Goal: Check status: Check status

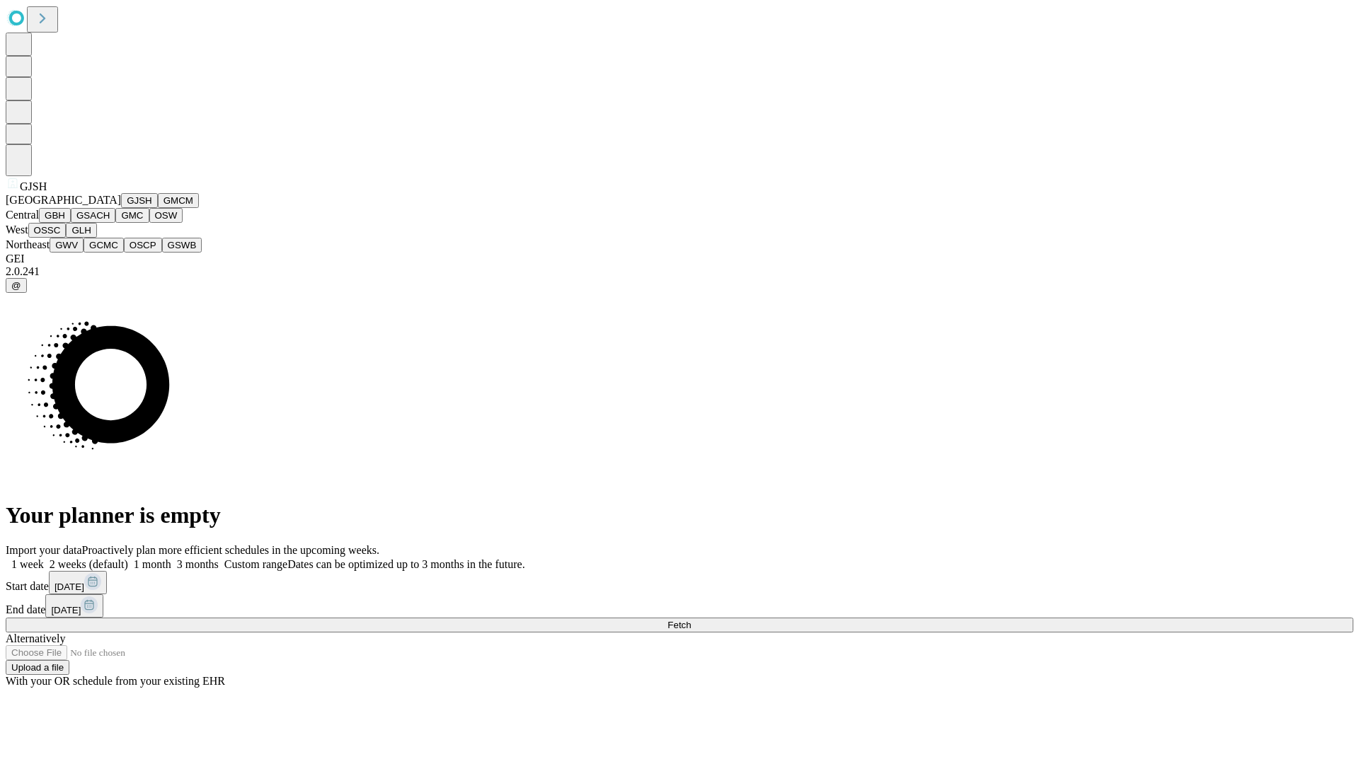
click at [121, 208] on button "GJSH" at bounding box center [139, 200] width 37 height 15
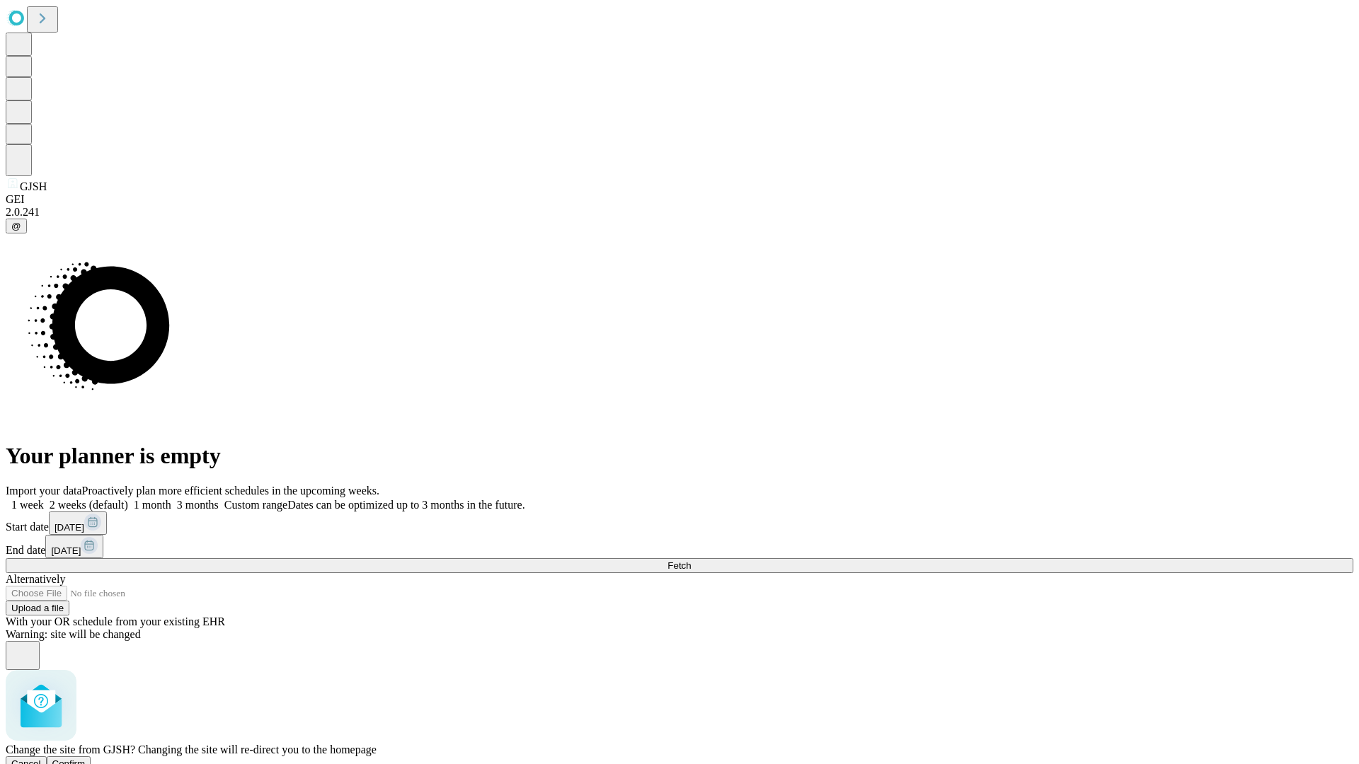
click at [86, 759] on span "Confirm" at bounding box center [68, 764] width 33 height 11
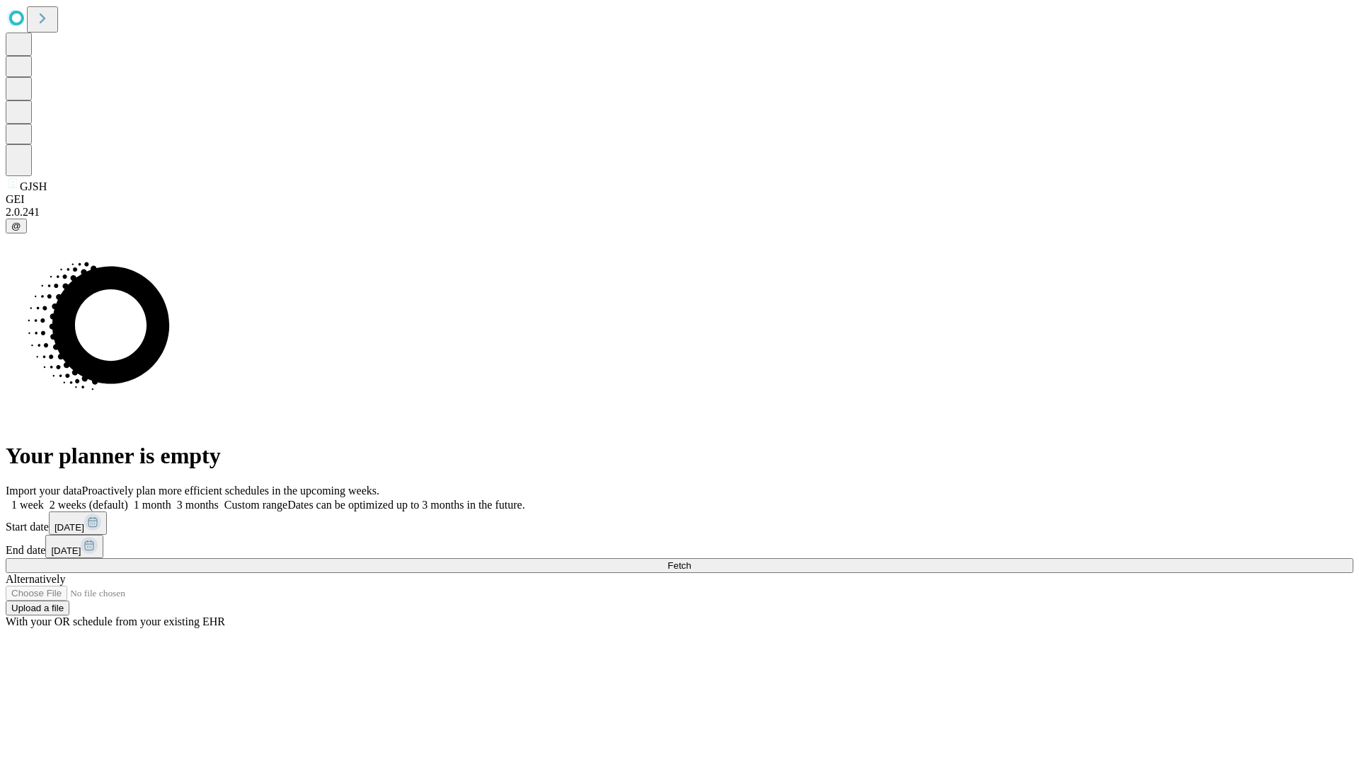
click at [44, 499] on label "1 week" at bounding box center [25, 505] width 38 height 12
click at [691, 561] on span "Fetch" at bounding box center [678, 566] width 23 height 11
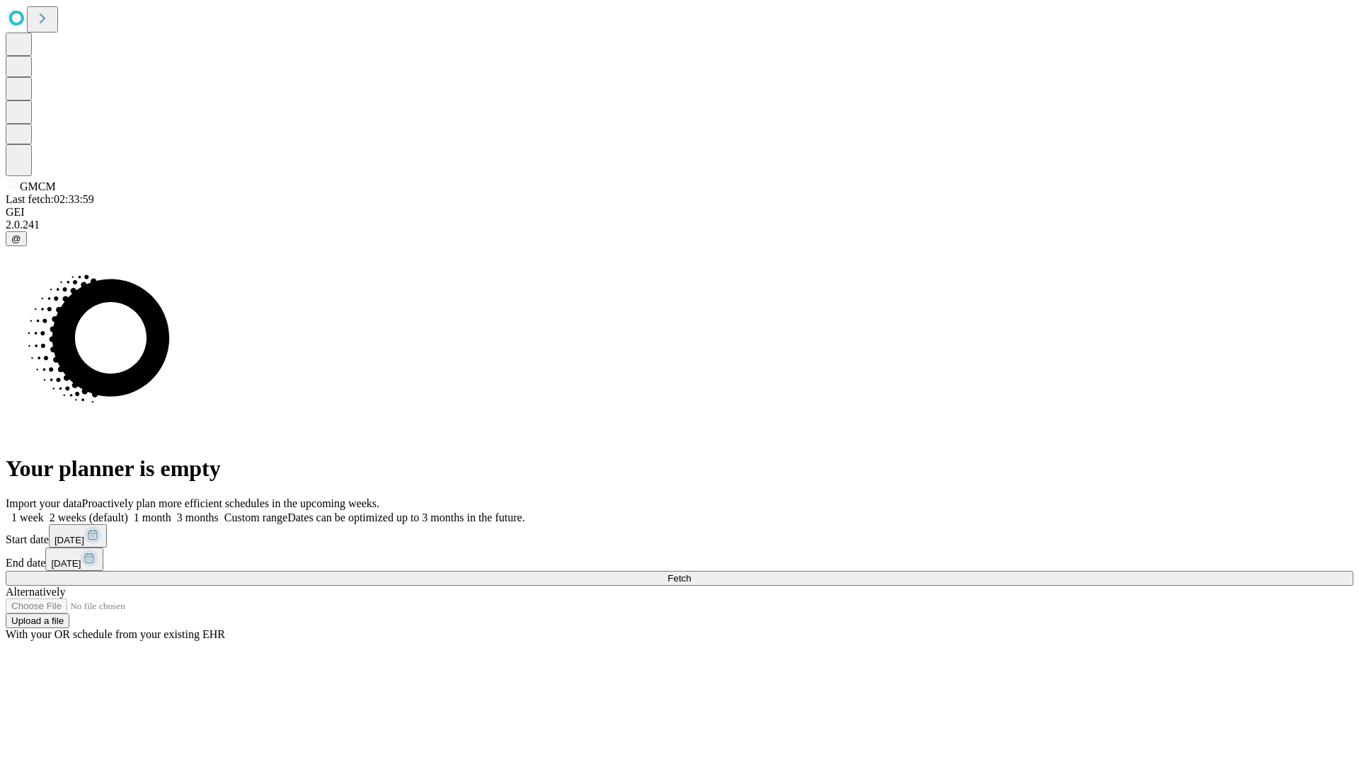
click at [44, 512] on label "1 week" at bounding box center [25, 518] width 38 height 12
click at [691, 573] on span "Fetch" at bounding box center [678, 578] width 23 height 11
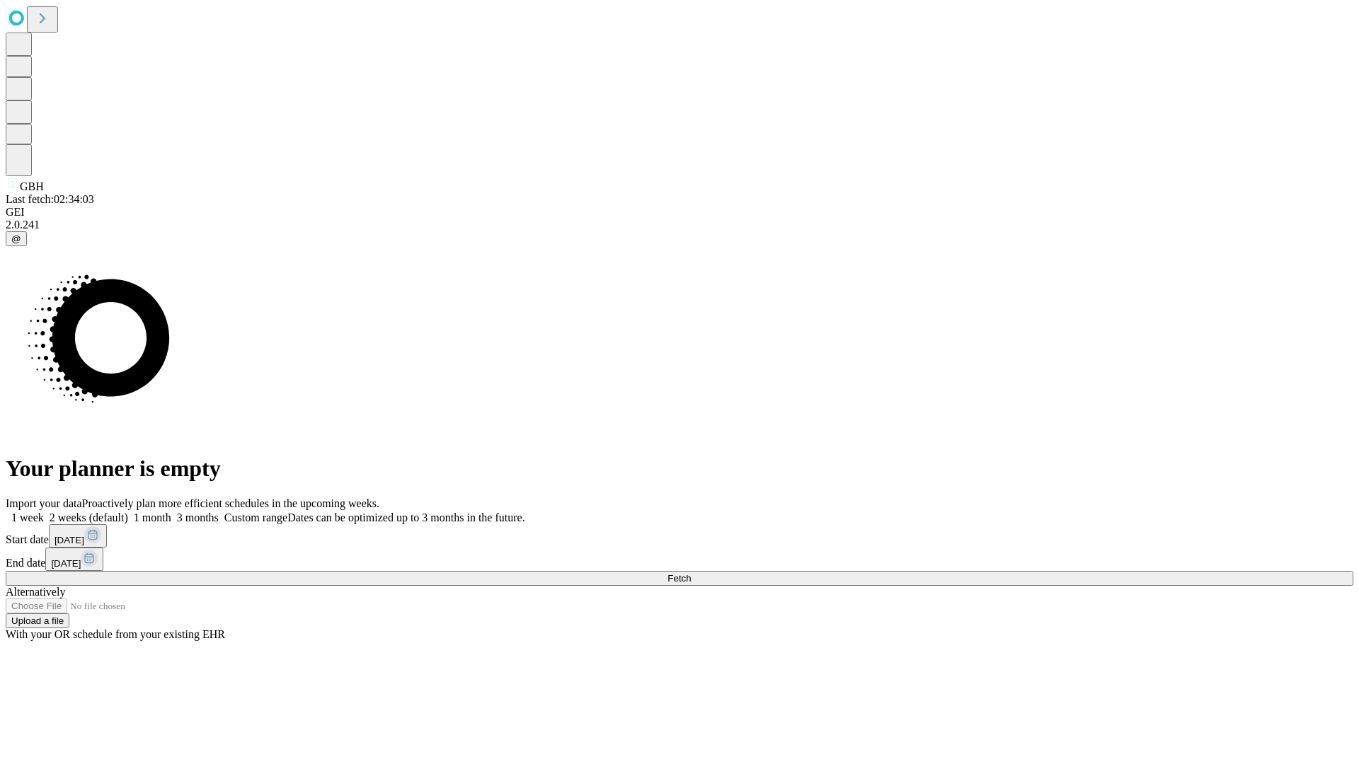
click at [44, 512] on label "1 week" at bounding box center [25, 518] width 38 height 12
click at [691, 573] on span "Fetch" at bounding box center [678, 578] width 23 height 11
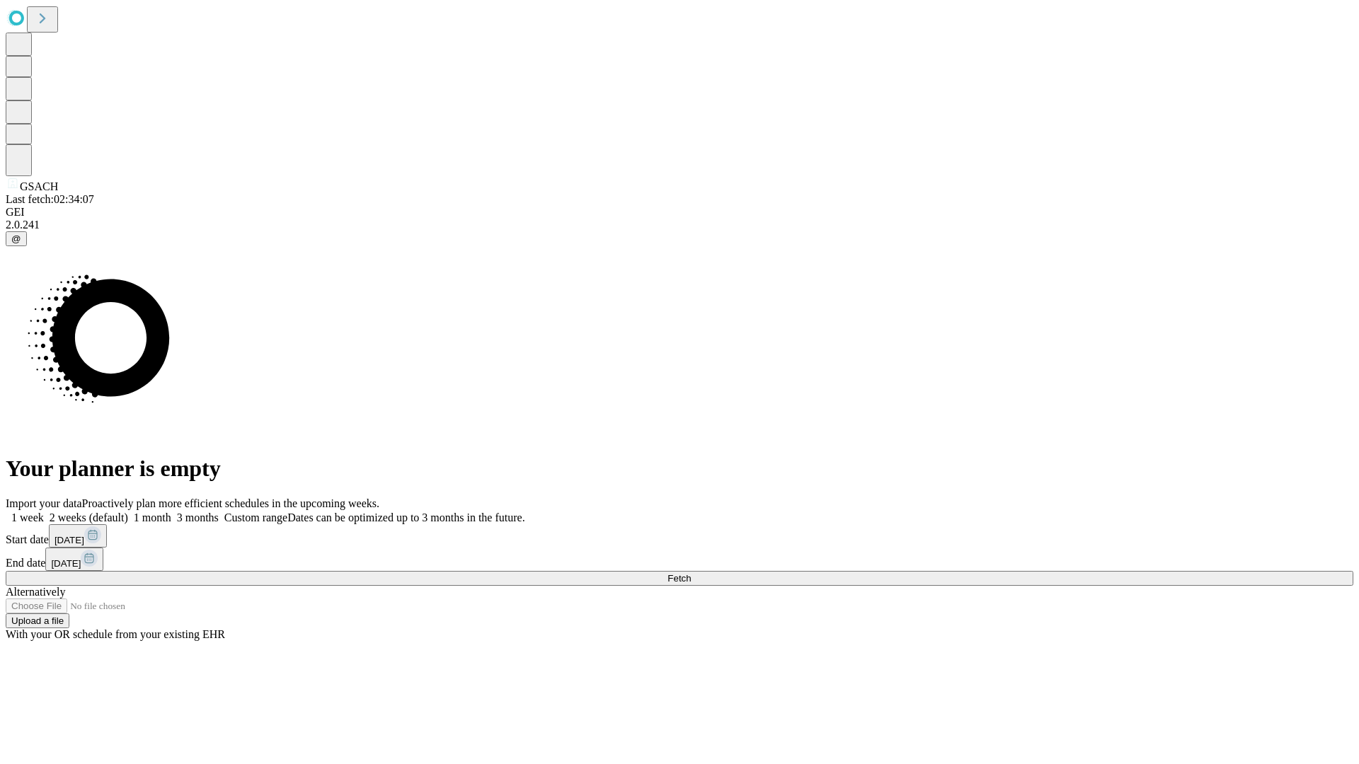
click at [44, 512] on label "1 week" at bounding box center [25, 518] width 38 height 12
click at [691, 573] on span "Fetch" at bounding box center [678, 578] width 23 height 11
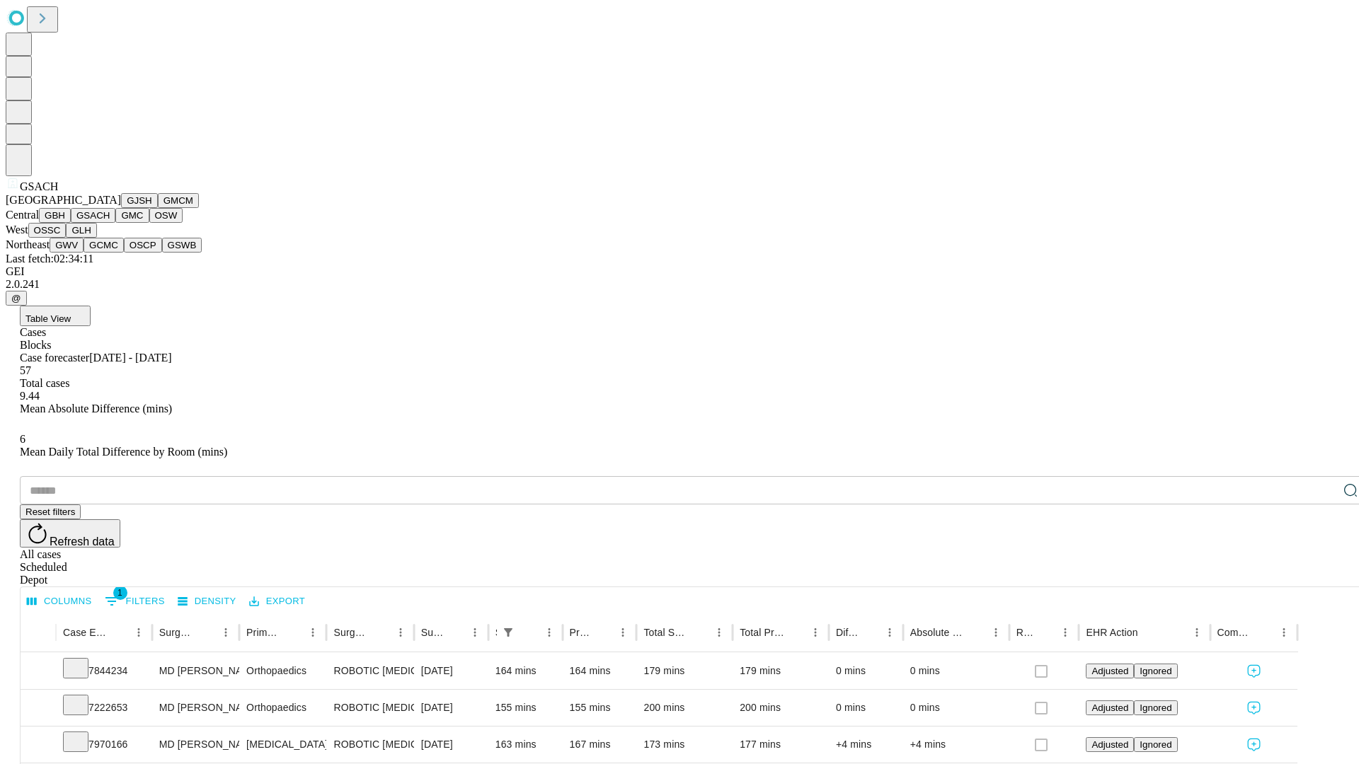
click at [115, 223] on button "GMC" at bounding box center [131, 215] width 33 height 15
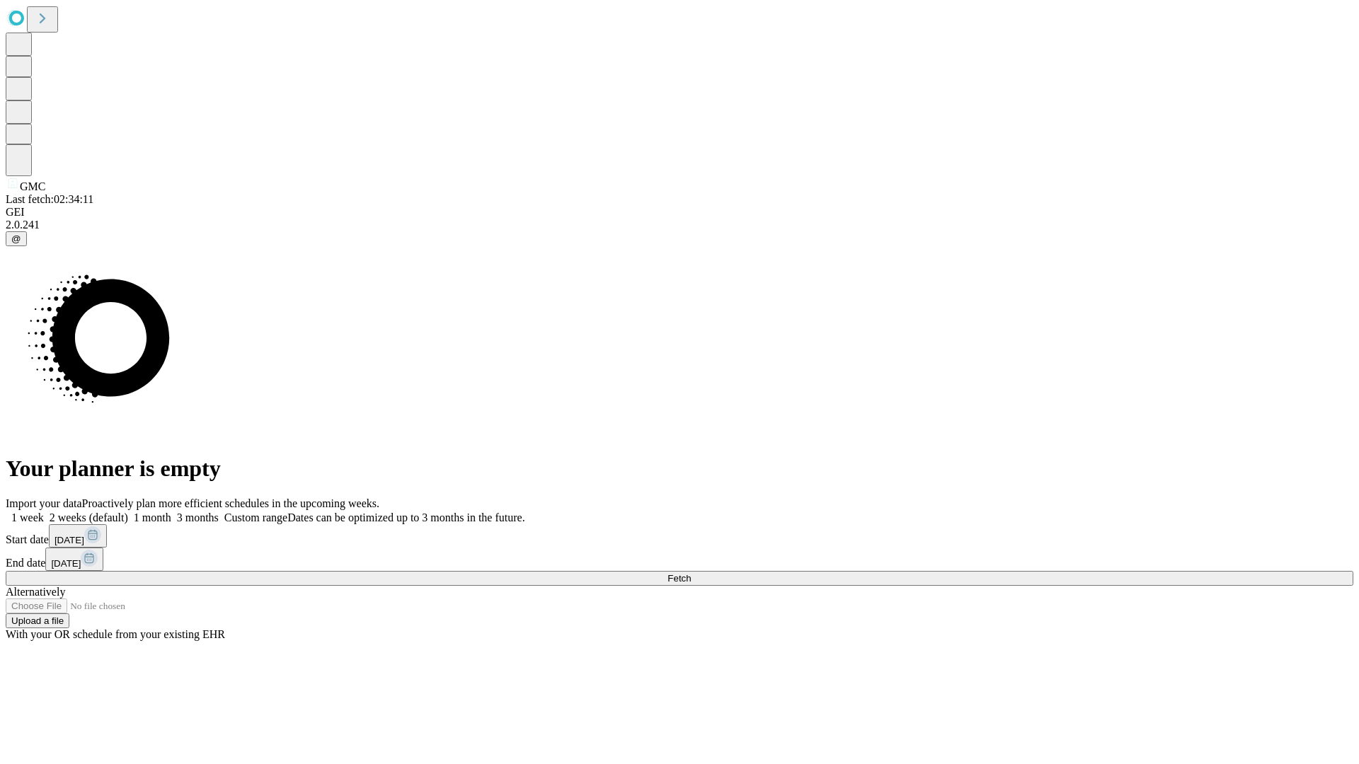
click at [691, 573] on span "Fetch" at bounding box center [678, 578] width 23 height 11
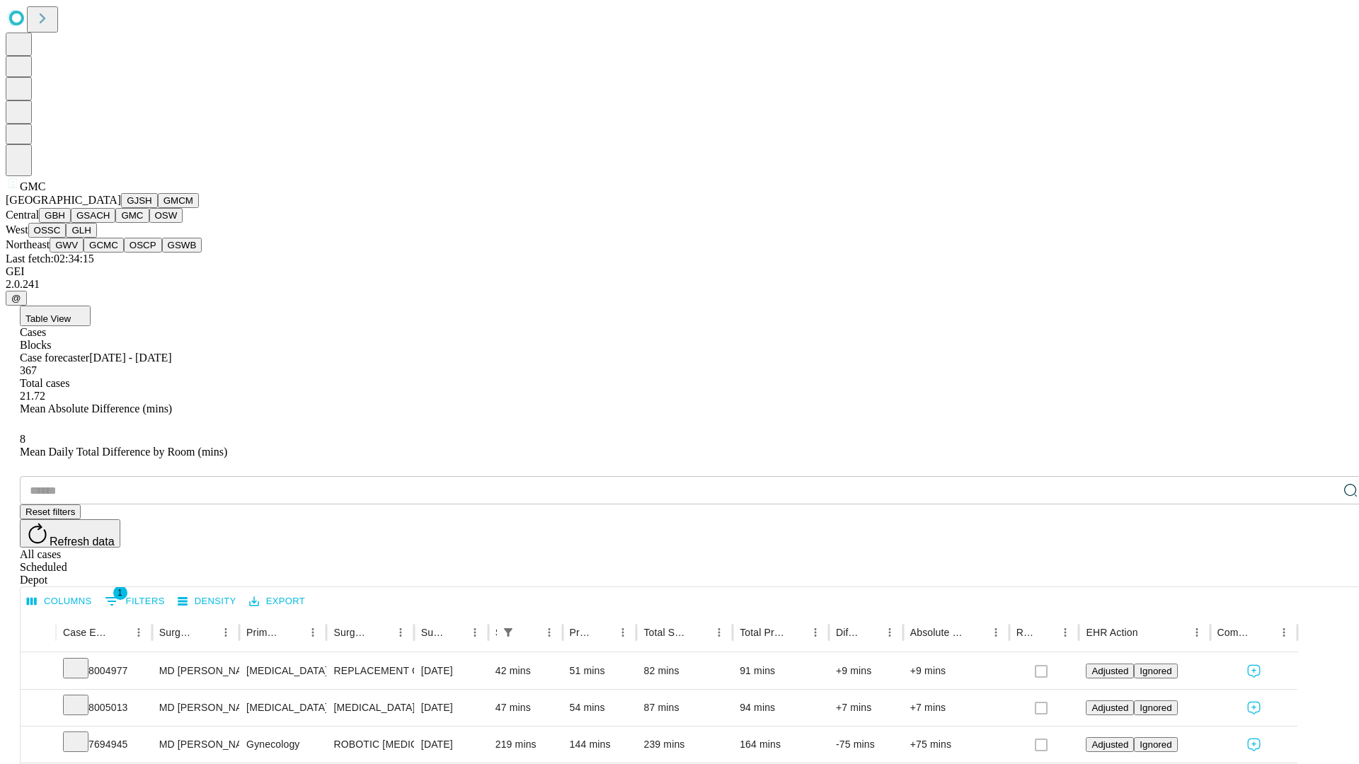
click at [149, 223] on button "OSW" at bounding box center [166, 215] width 34 height 15
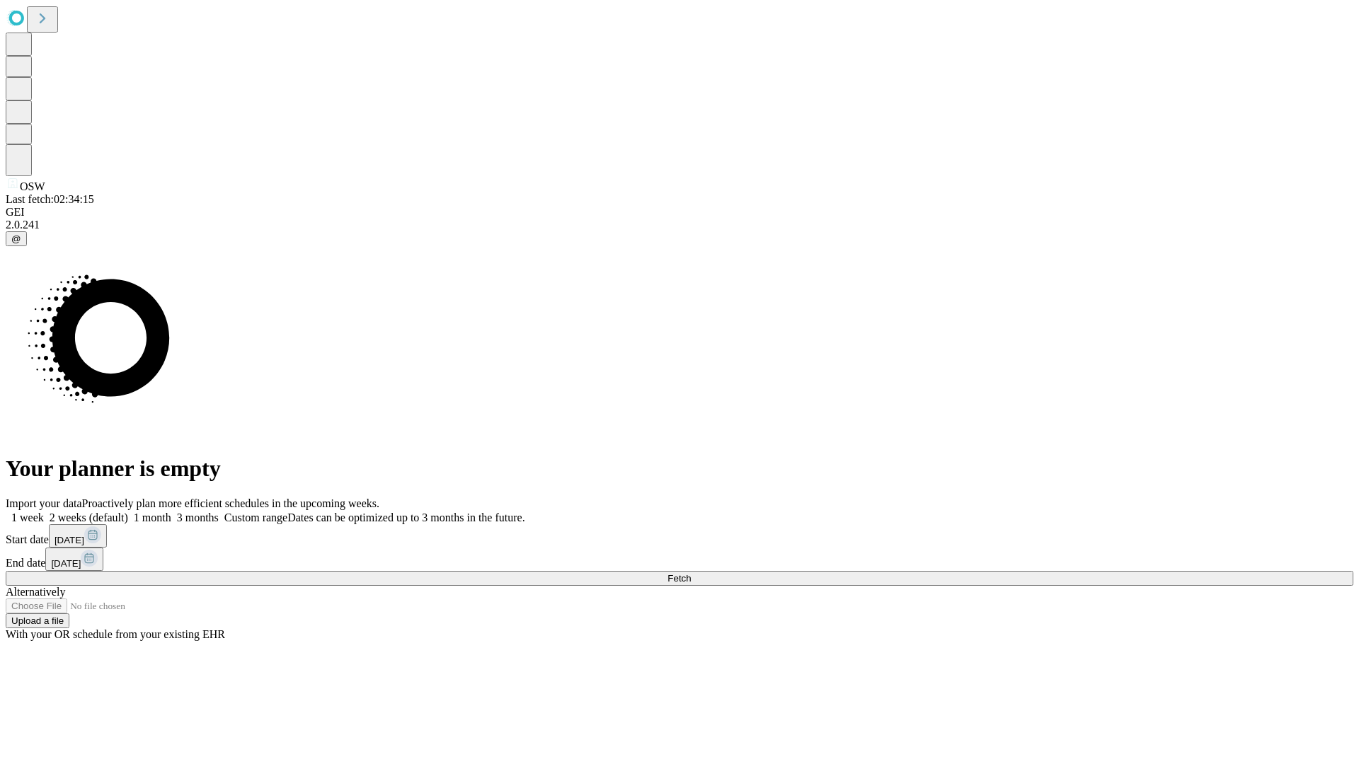
click at [44, 512] on label "1 week" at bounding box center [25, 518] width 38 height 12
click at [691, 573] on span "Fetch" at bounding box center [678, 578] width 23 height 11
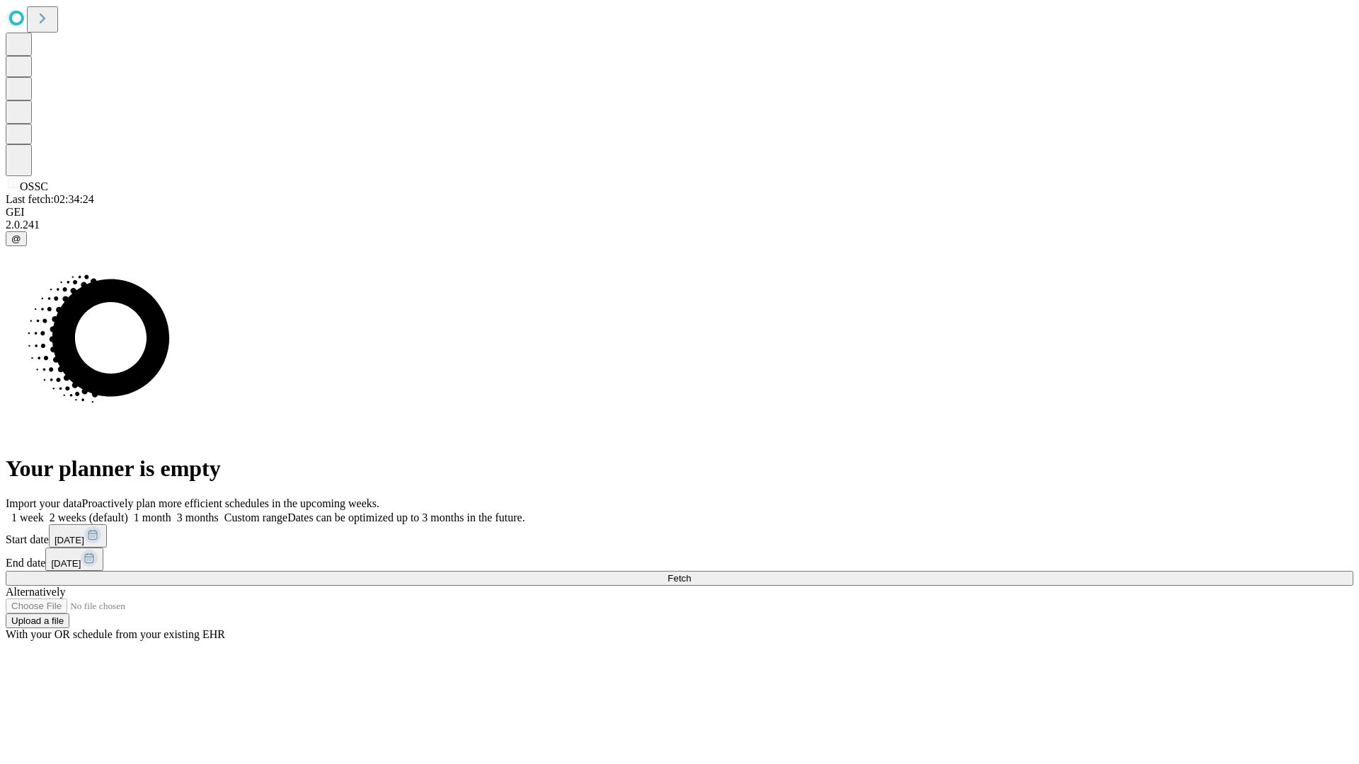
click at [44, 512] on label "1 week" at bounding box center [25, 518] width 38 height 12
click at [691, 573] on span "Fetch" at bounding box center [678, 578] width 23 height 11
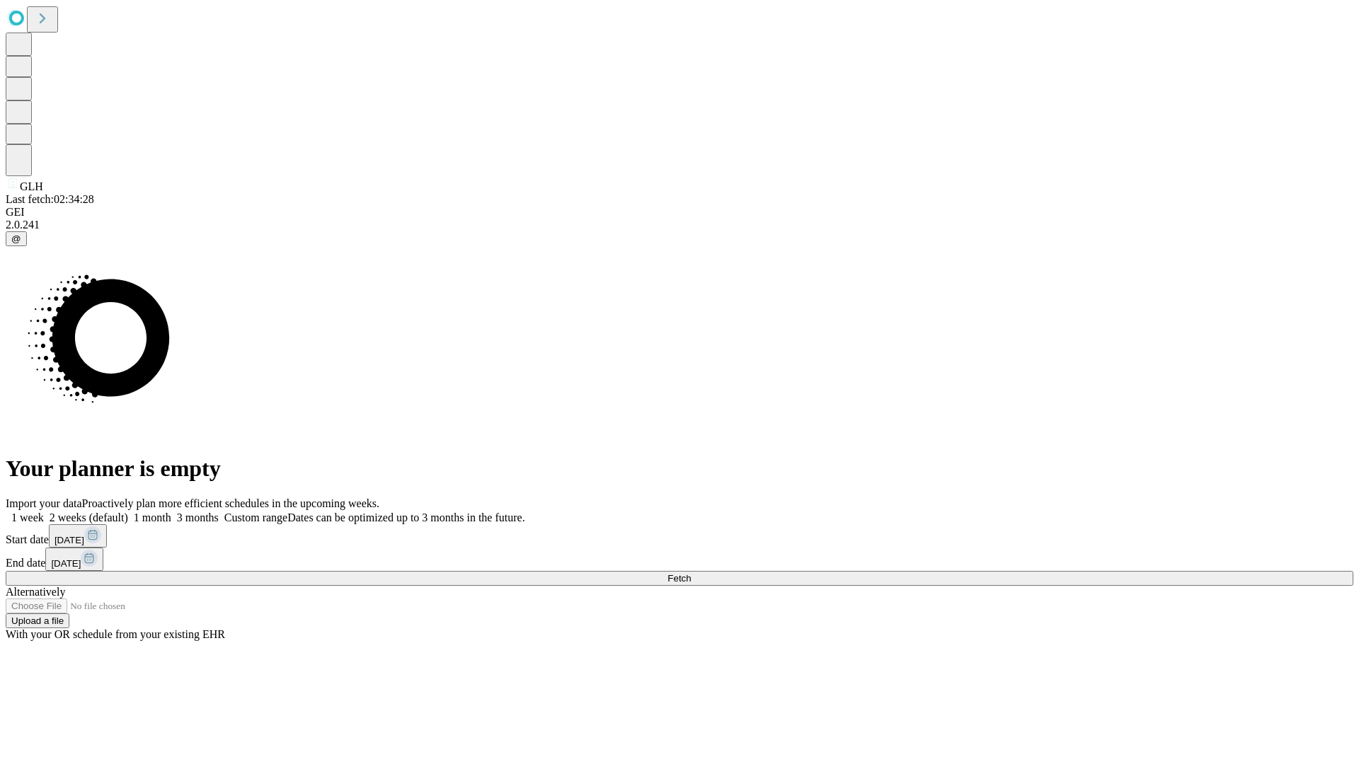
click at [691, 573] on span "Fetch" at bounding box center [678, 578] width 23 height 11
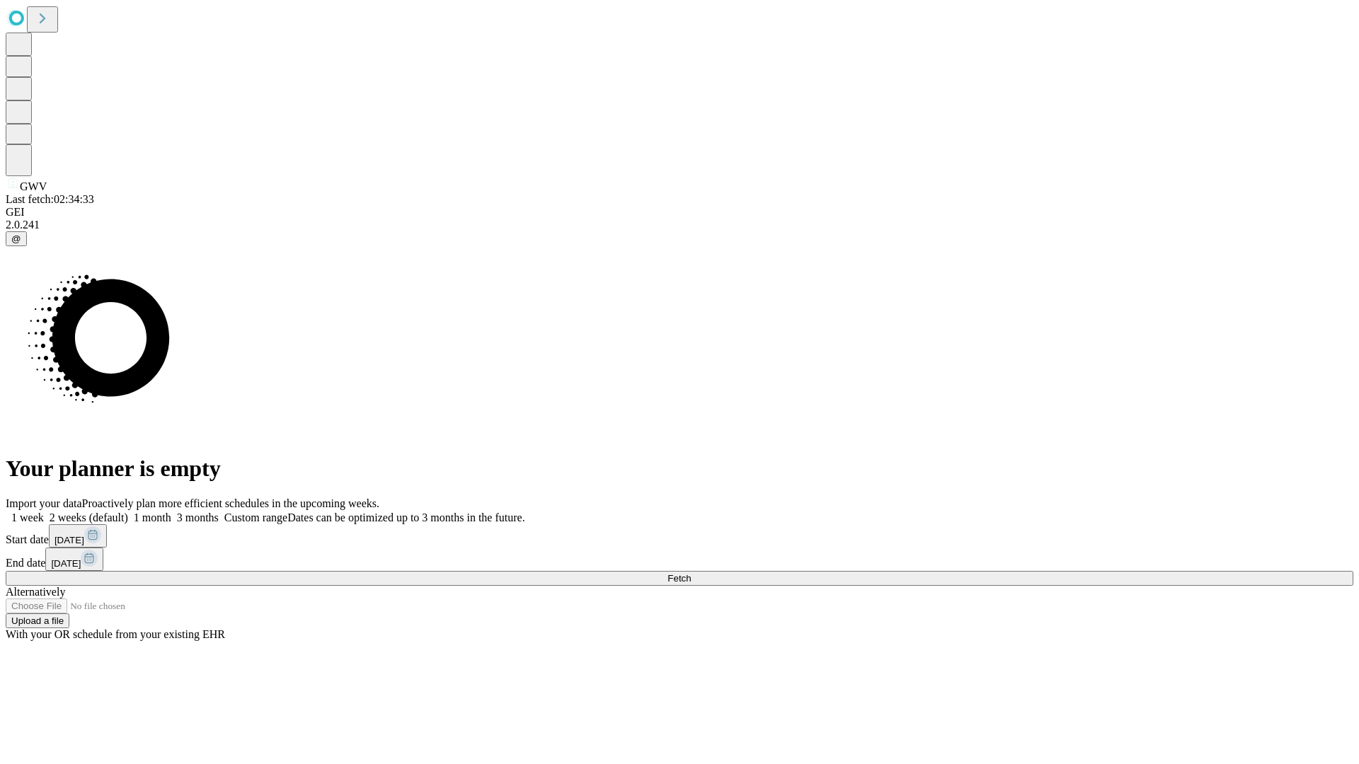
click at [44, 512] on label "1 week" at bounding box center [25, 518] width 38 height 12
click at [691, 573] on span "Fetch" at bounding box center [678, 578] width 23 height 11
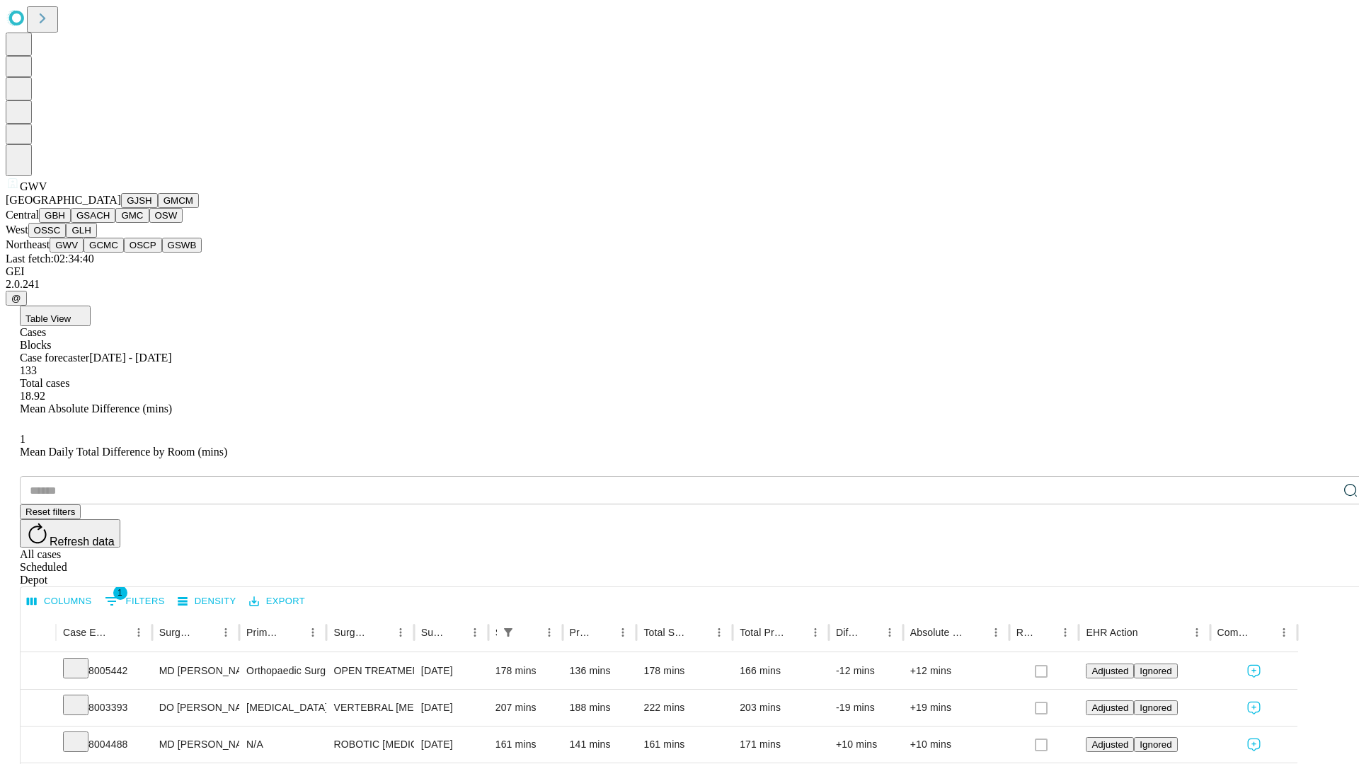
click at [110, 253] on button "GCMC" at bounding box center [104, 245] width 40 height 15
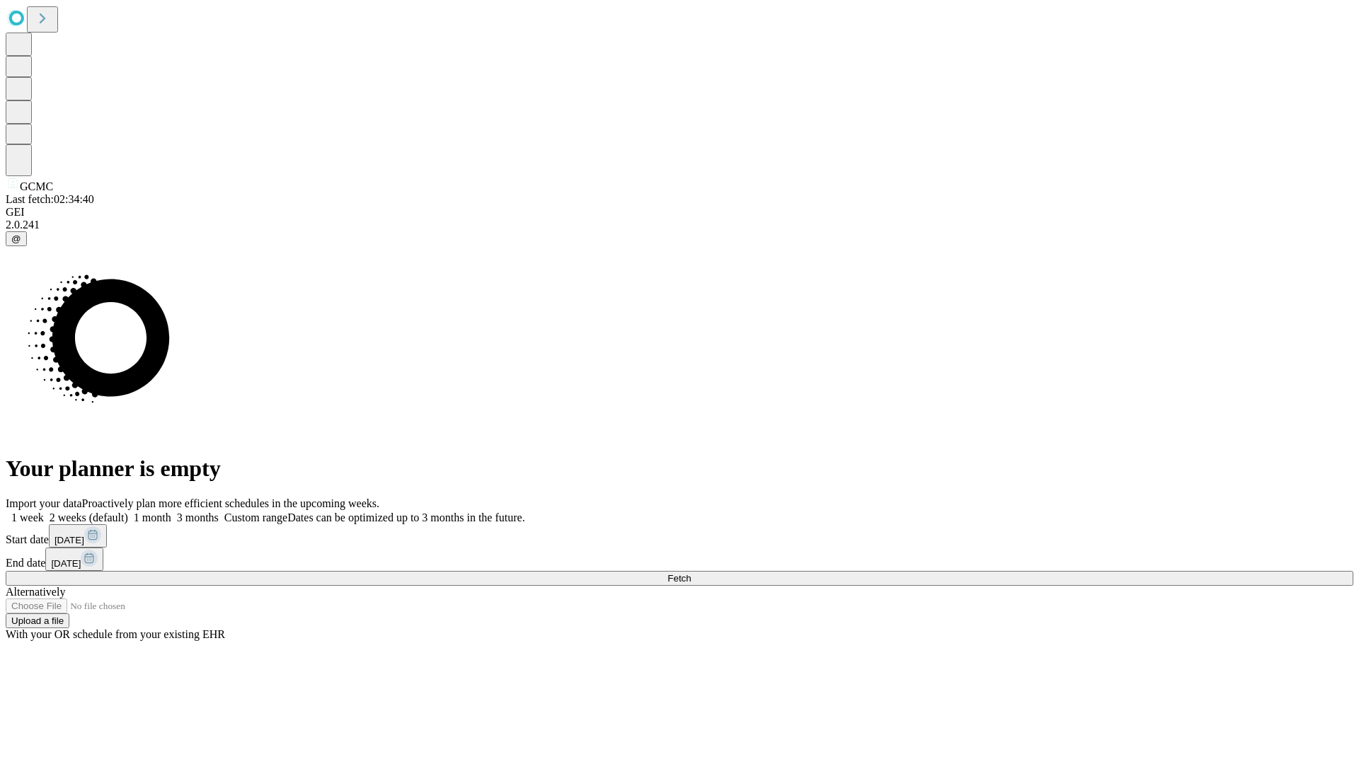
click at [44, 512] on label "1 week" at bounding box center [25, 518] width 38 height 12
click at [691, 573] on span "Fetch" at bounding box center [678, 578] width 23 height 11
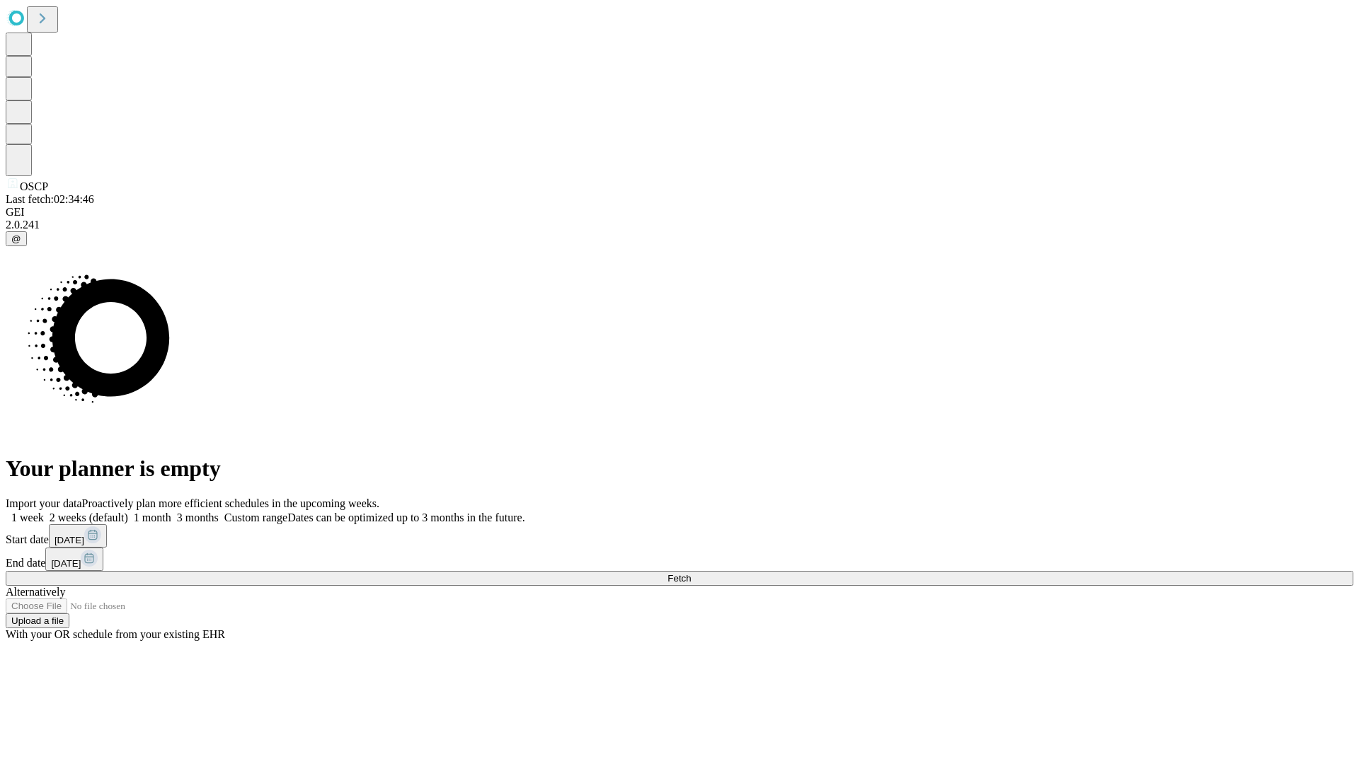
click at [44, 512] on label "1 week" at bounding box center [25, 518] width 38 height 12
click at [691, 573] on span "Fetch" at bounding box center [678, 578] width 23 height 11
